Goal: Book appointment/travel/reservation

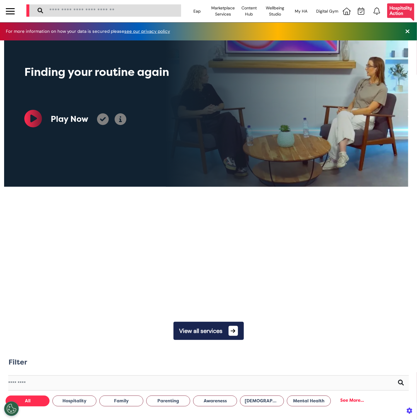
scroll to position [0, 208]
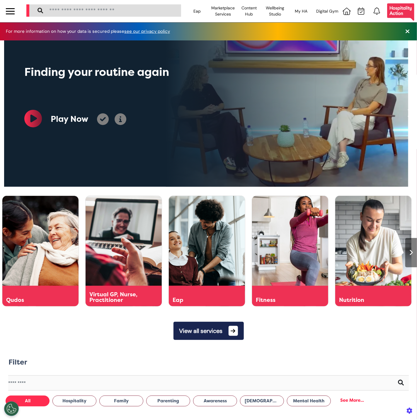
click at [5, 14] on div at bounding box center [10, 11] width 21 height 22
click at [11, 13] on div at bounding box center [10, 11] width 9 height 10
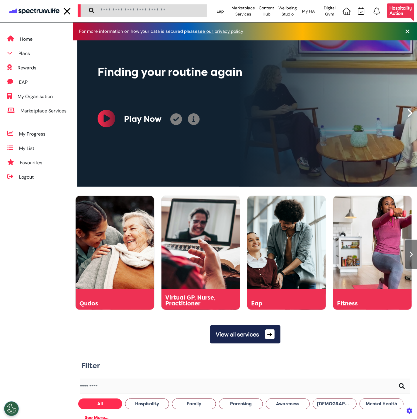
scroll to position [0, 214]
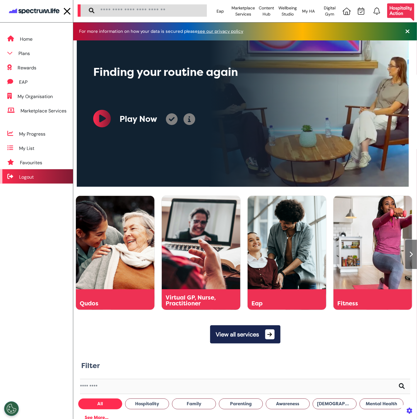
click at [50, 180] on div "Logout" at bounding box center [36, 176] width 73 height 14
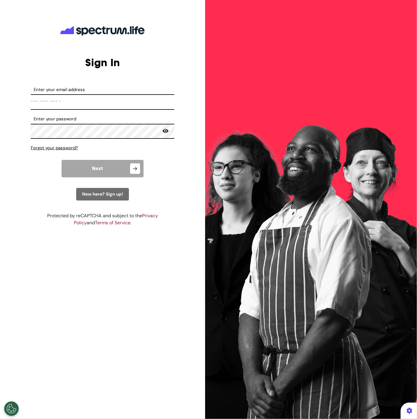
click at [81, 96] on input "Enter your email address" at bounding box center [103, 102] width 144 height 16
click at [117, 95] on input "Enter your email address" at bounding box center [103, 102] width 144 height 16
click at [155, 107] on input "Enter your email address" at bounding box center [103, 102] width 144 height 16
click at [119, 105] on input "Enter your email address" at bounding box center [103, 102] width 144 height 16
paste input "*********"
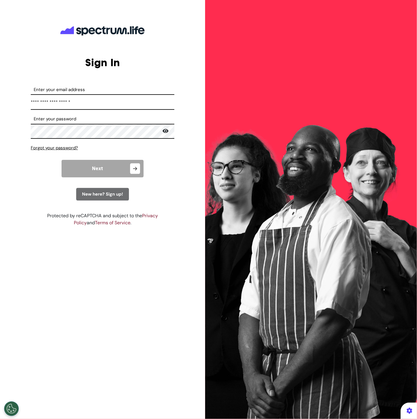
type input "**********"
click at [64, 104] on input "**********" at bounding box center [103, 102] width 144 height 16
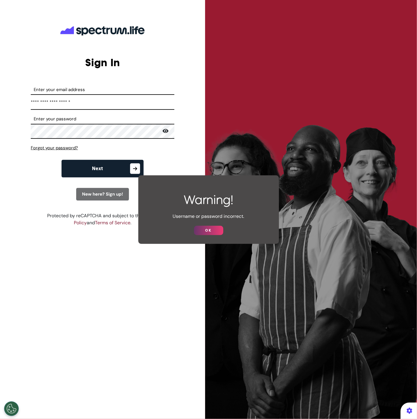
click at [202, 234] on button "OK" at bounding box center [208, 230] width 29 height 9
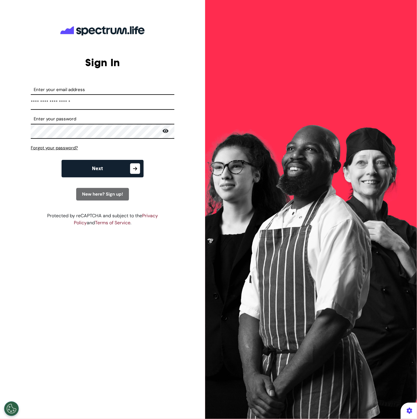
click at [169, 142] on form "**********" at bounding box center [103, 143] width 144 height 114
click at [167, 132] on icon at bounding box center [166, 131] width 6 height 4
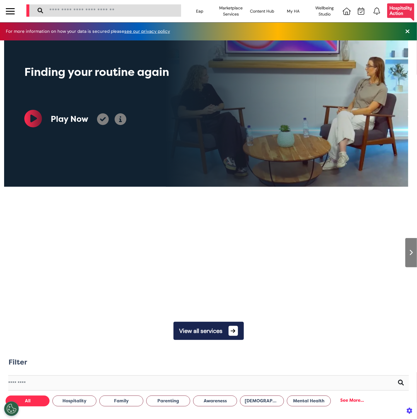
scroll to position [0, 208]
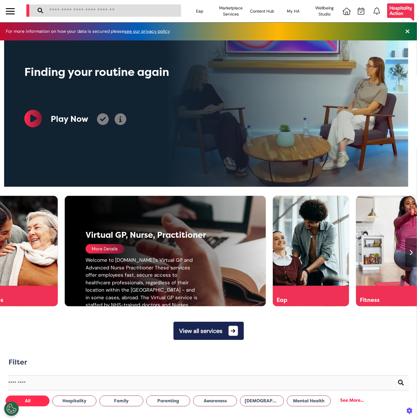
click at [112, 253] on div "More Details" at bounding box center [105, 248] width 39 height 9
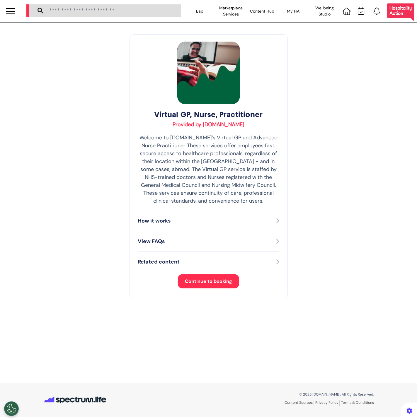
click at [202, 283] on span "Continue to booking" at bounding box center [208, 281] width 47 height 6
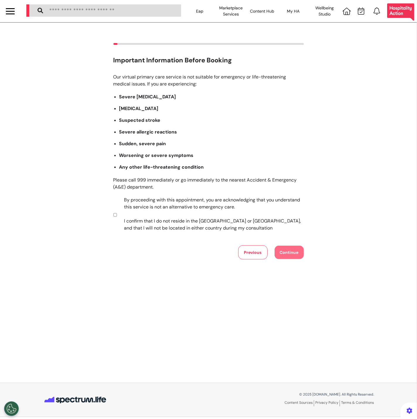
click at [166, 204] on label "By proceeding with this appointment, you are acknowledging that you understand …" at bounding box center [209, 214] width 183 height 35
click at [297, 256] on button "Continue" at bounding box center [288, 252] width 29 height 13
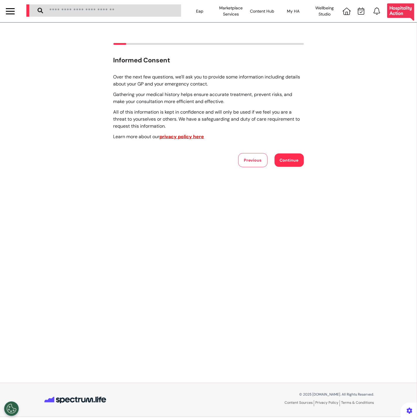
click at [290, 155] on button "Continue" at bounding box center [288, 159] width 29 height 13
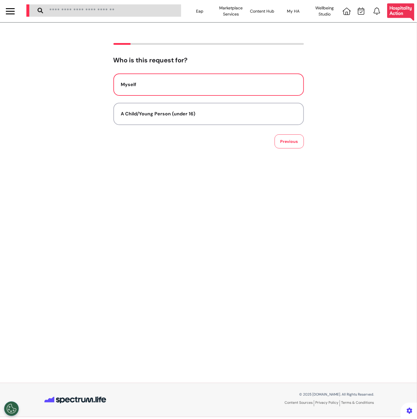
click at [236, 78] on button "Myself" at bounding box center [208, 85] width 190 height 22
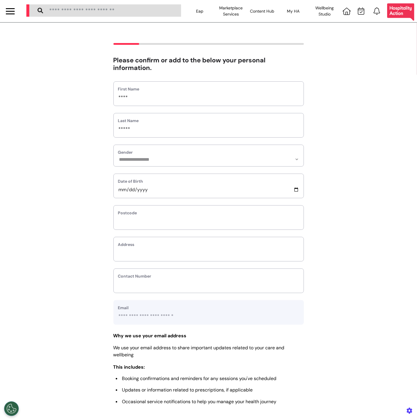
click at [6, 9] on div at bounding box center [10, 11] width 9 height 10
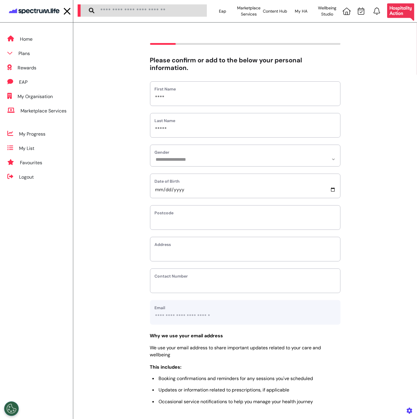
click at [35, 11] on img at bounding box center [34, 11] width 53 height 11
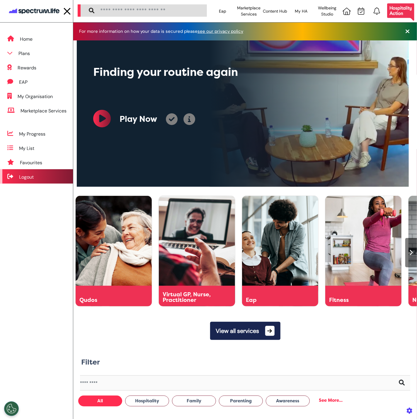
click at [23, 170] on div "Logout" at bounding box center [36, 176] width 73 height 14
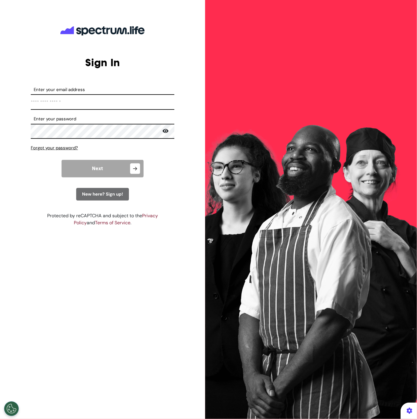
click at [122, 99] on input "Enter your email address" at bounding box center [103, 102] width 144 height 16
type input "**********"
click at [115, 163] on button "Next" at bounding box center [103, 169] width 82 height 18
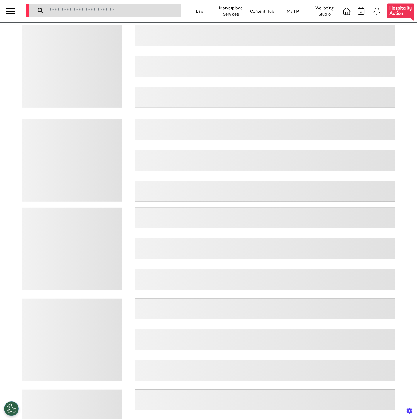
click at [4, 10] on div at bounding box center [10, 11] width 21 height 22
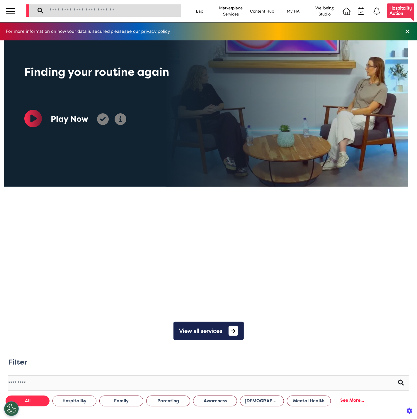
click at [8, 13] on div at bounding box center [10, 11] width 9 height 10
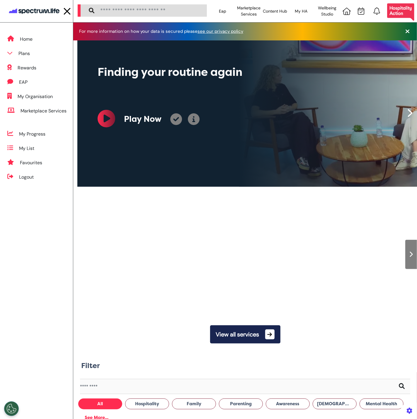
scroll to position [0, 214]
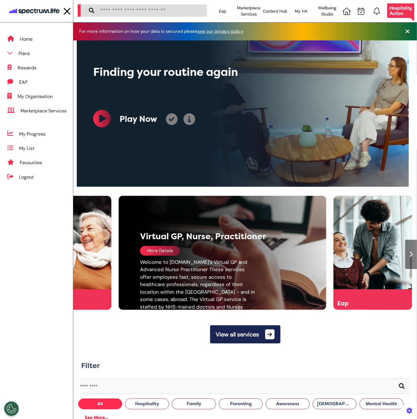
click at [173, 254] on div "More Details" at bounding box center [160, 251] width 40 height 10
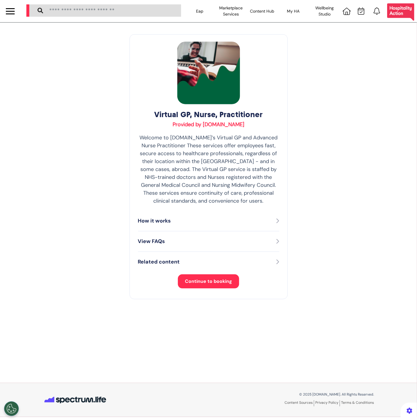
click at [194, 284] on span "Continue to booking" at bounding box center [208, 281] width 47 height 6
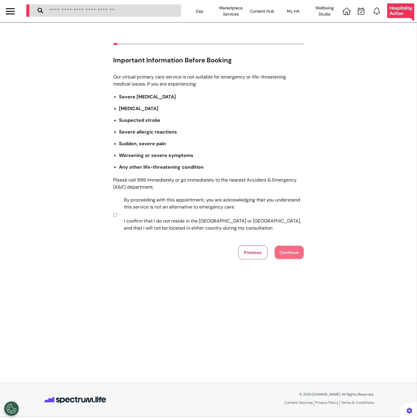
click at [169, 218] on label "By proceeding with this appointment, you are acknowledging that you understand …" at bounding box center [209, 214] width 183 height 35
click at [296, 252] on button "Continue" at bounding box center [288, 252] width 29 height 13
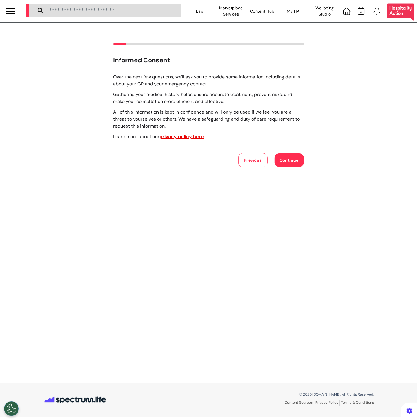
click at [280, 151] on div "Over the next few questions, we'll ask you to provide some information includin…" at bounding box center [208, 121] width 190 height 94
click at [281, 154] on button "Continue" at bounding box center [288, 159] width 29 height 13
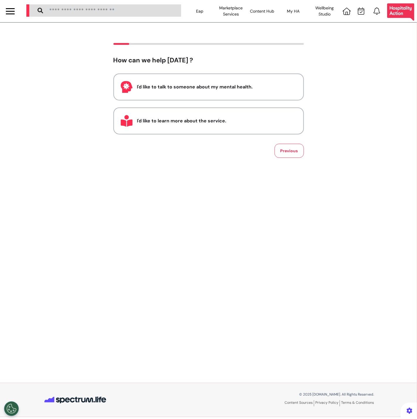
click at [18, 10] on div at bounding box center [10, 11] width 21 height 22
click at [15, 14] on div at bounding box center [10, 11] width 21 height 22
click at [11, 9] on div at bounding box center [10, 11] width 9 height 10
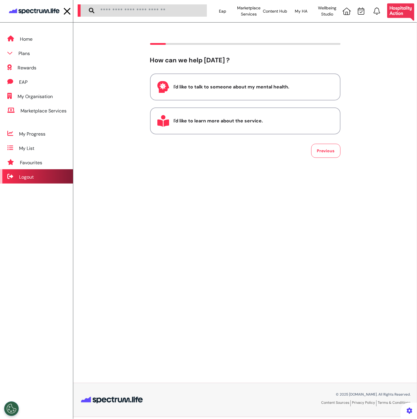
click at [33, 174] on div "Logout" at bounding box center [26, 177] width 15 height 7
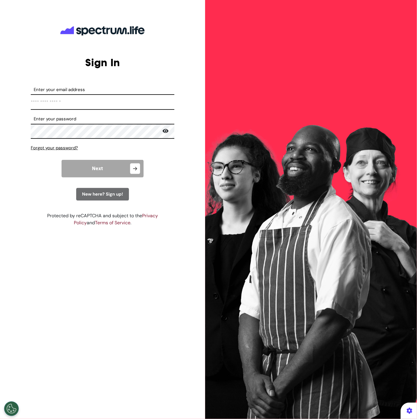
click at [99, 110] on form "Enter your email address *Email address must be valid. Enter your password Pass…" at bounding box center [103, 143] width 144 height 114
click at [102, 98] on input "Enter your email address" at bounding box center [103, 102] width 144 height 16
type input "**********"
click at [87, 167] on button "Next" at bounding box center [103, 169] width 82 height 18
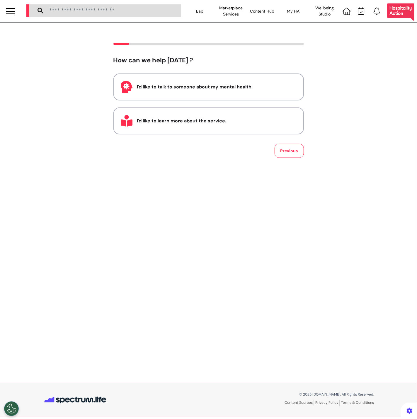
click at [20, 12] on div at bounding box center [10, 11] width 21 height 22
click at [15, 11] on div at bounding box center [10, 11] width 21 height 22
click at [11, 11] on div at bounding box center [10, 11] width 9 height 10
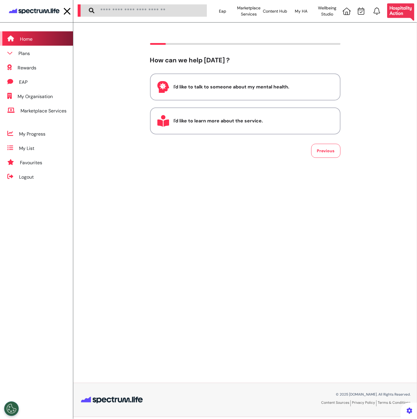
click at [23, 40] on div "Home" at bounding box center [26, 39] width 13 height 7
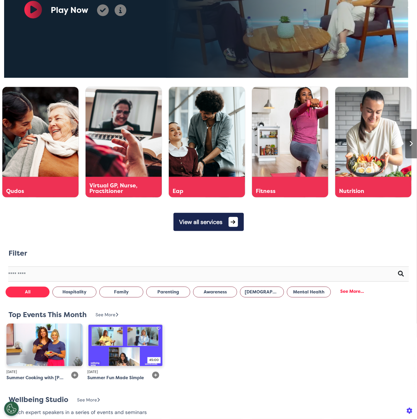
scroll to position [95, 0]
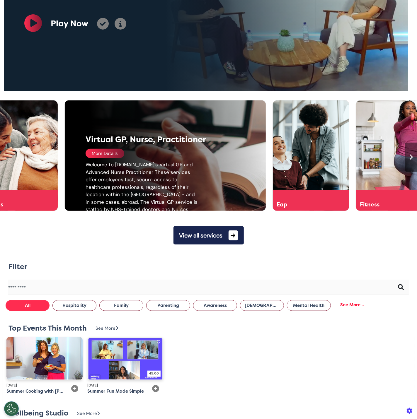
click at [112, 146] on div "Virtual GP, Nurse, Practitioner" at bounding box center [156, 140] width 140 height 12
click at [108, 156] on div "More Details" at bounding box center [105, 153] width 39 height 9
click at [102, 150] on div "More Details" at bounding box center [105, 153] width 39 height 9
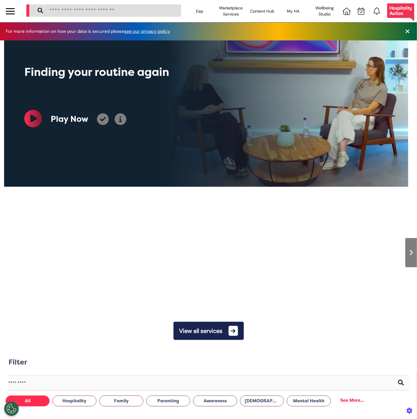
scroll to position [0, 208]
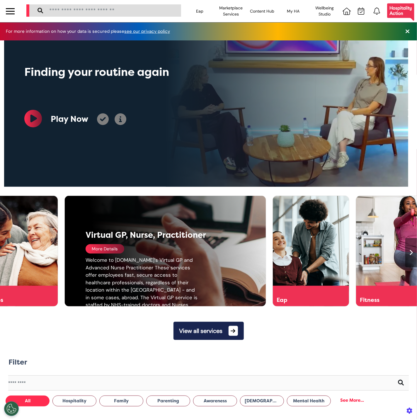
click at [191, 262] on div "Welcome to [DOMAIN_NAME]’s Virtual GP and Advanced Nurse Practitioner These ser…" at bounding box center [142, 298] width 112 height 82
click at [110, 251] on div "More Details" at bounding box center [105, 248] width 39 height 9
